Goal: Task Accomplishment & Management: Use online tool/utility

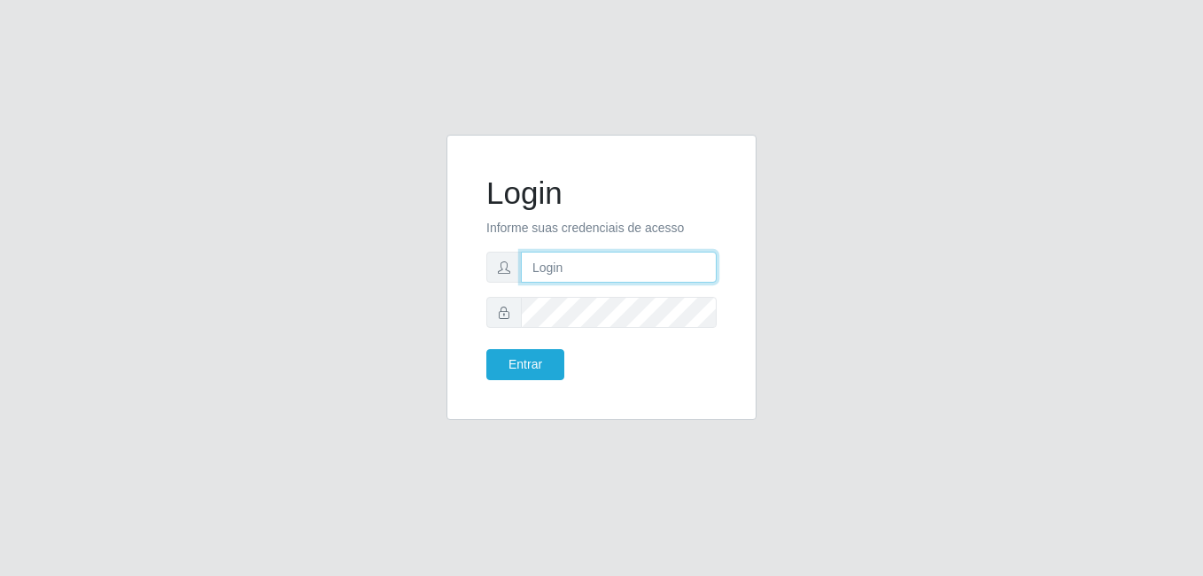
click at [564, 264] on input "text" at bounding box center [619, 267] width 196 height 31
type input "julia@b1"
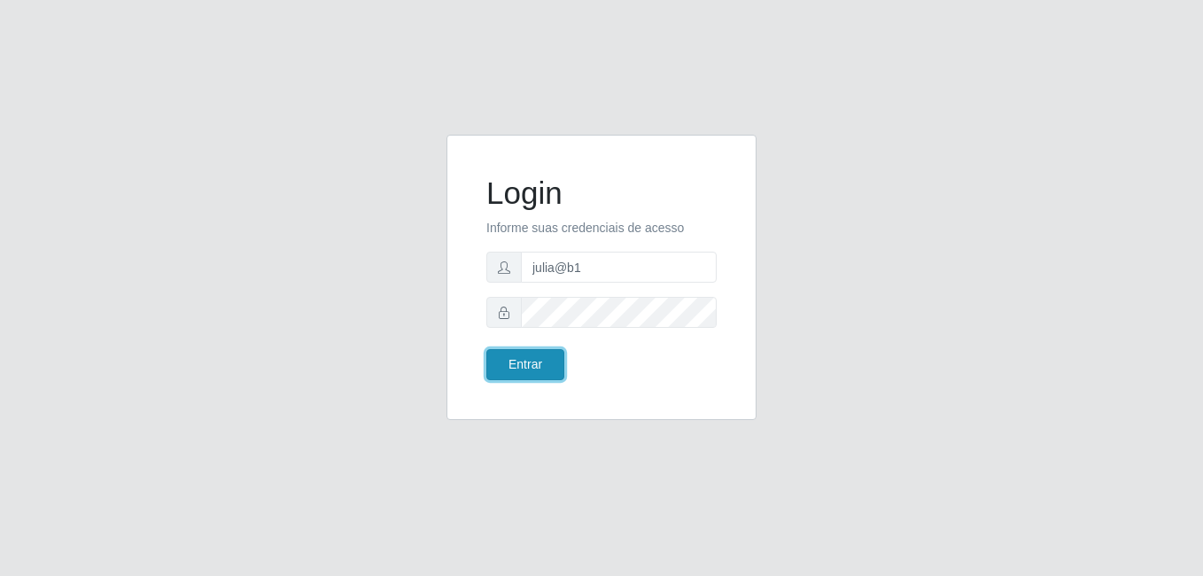
click at [540, 369] on button "Entrar" at bounding box center [525, 364] width 78 height 31
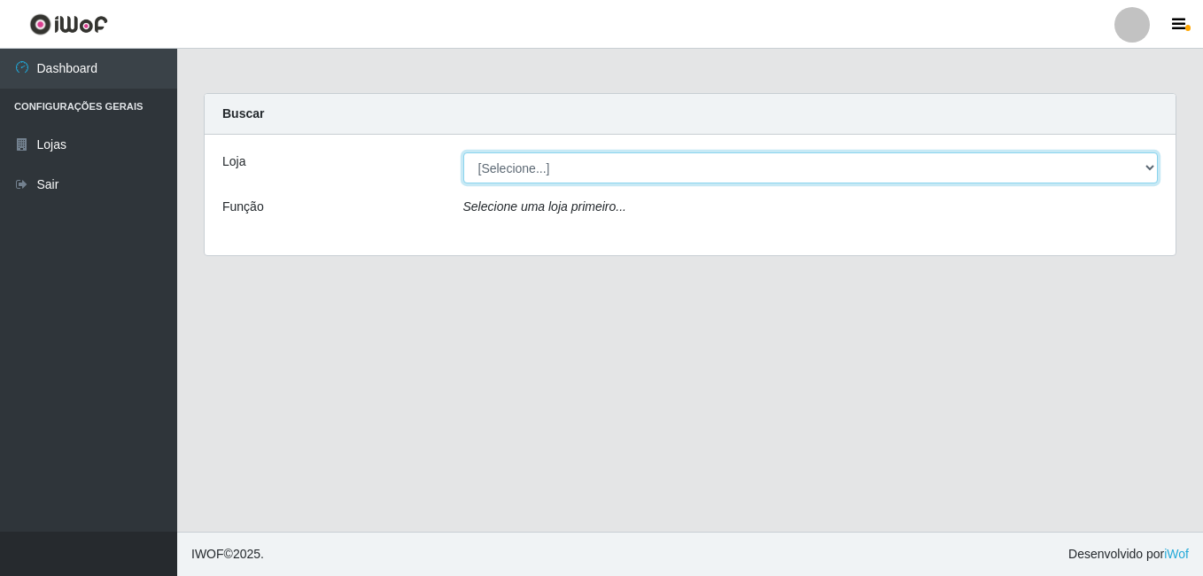
click at [1144, 165] on select "[Selecione...] Bemais Supermercados - B1 [GEOGRAPHIC_DATA]" at bounding box center [811, 167] width 696 height 31
select select "403"
click at [463, 152] on select "[Selecione...] Bemais Supermercados - B1 [GEOGRAPHIC_DATA]" at bounding box center [811, 167] width 696 height 31
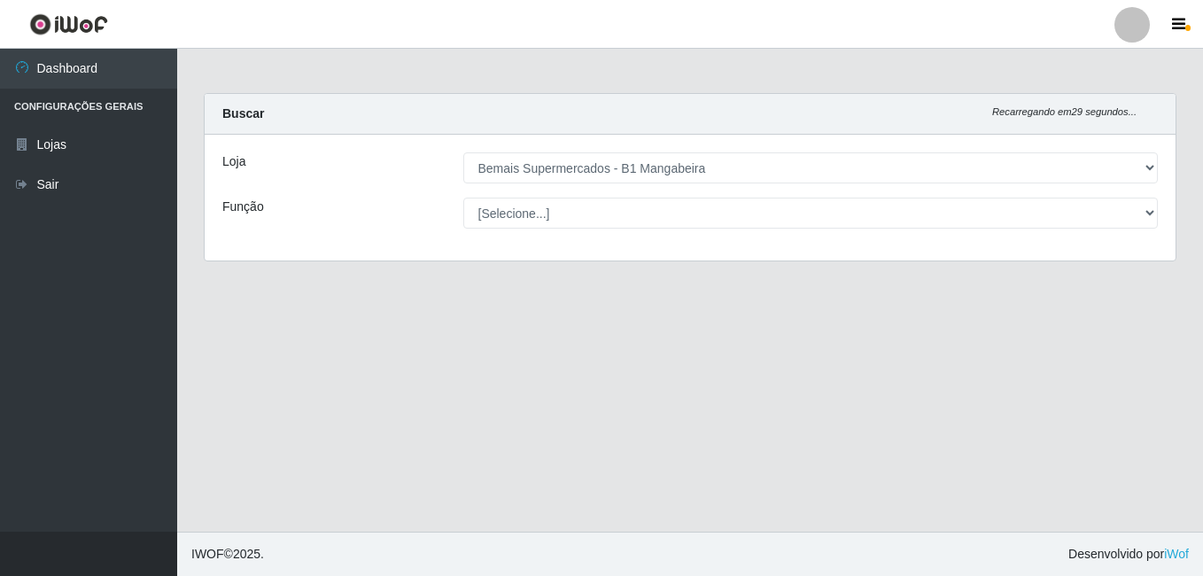
click at [597, 238] on div "Loja [Selecione...] Bemais Supermercados - B1 Mangabeira Função [Selecione...] …" at bounding box center [690, 198] width 971 height 126
